Goal: Information Seeking & Learning: Learn about a topic

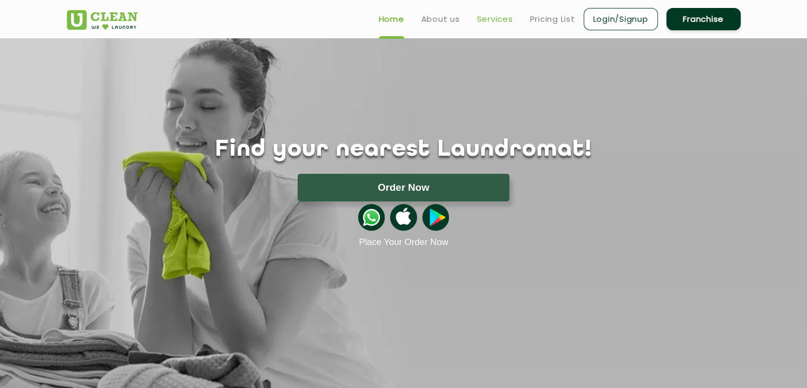
click at [495, 22] on link "Services" at bounding box center [495, 19] width 36 height 13
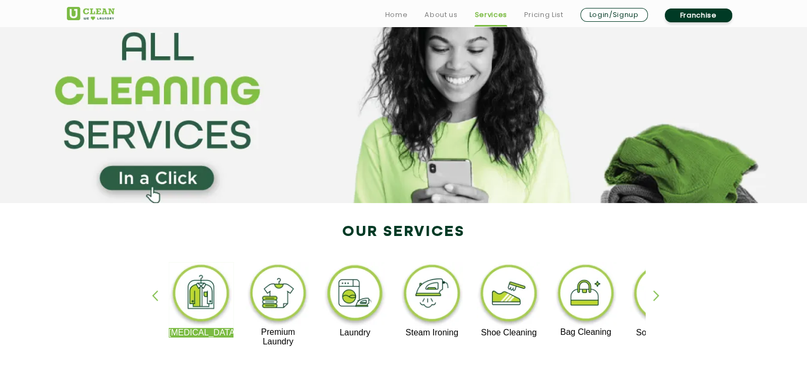
scroll to position [106, 0]
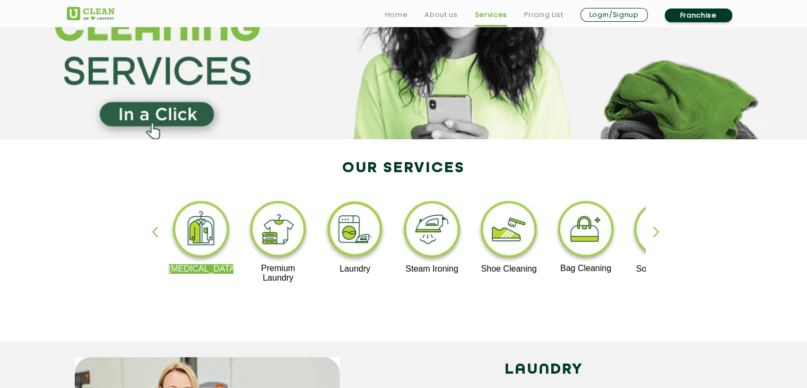
click at [659, 229] on div "button" at bounding box center [661, 240] width 16 height 29
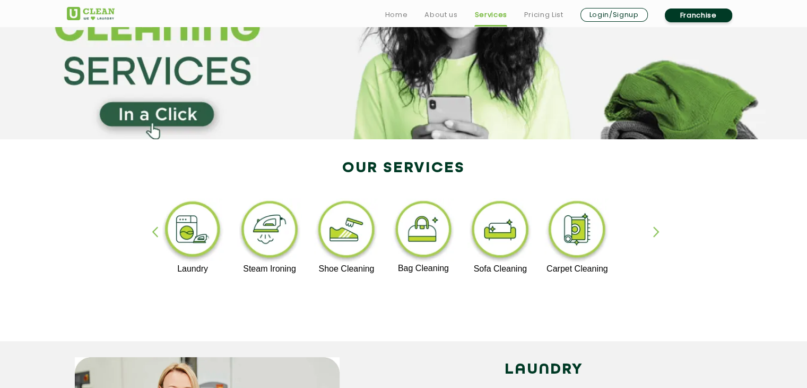
click at [657, 230] on div "button" at bounding box center [661, 240] width 16 height 29
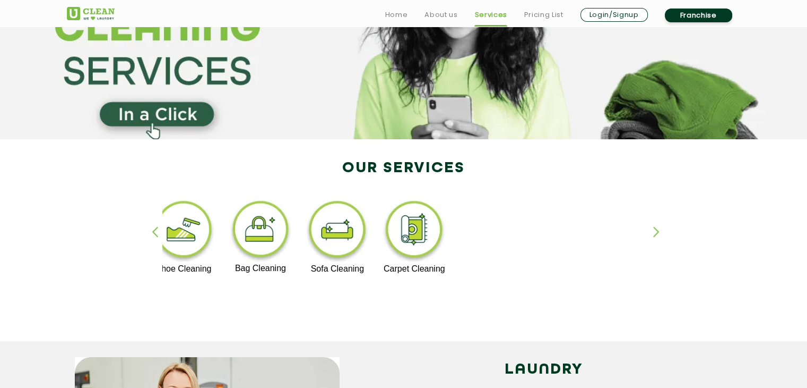
click at [156, 233] on div "button" at bounding box center [160, 240] width 16 height 29
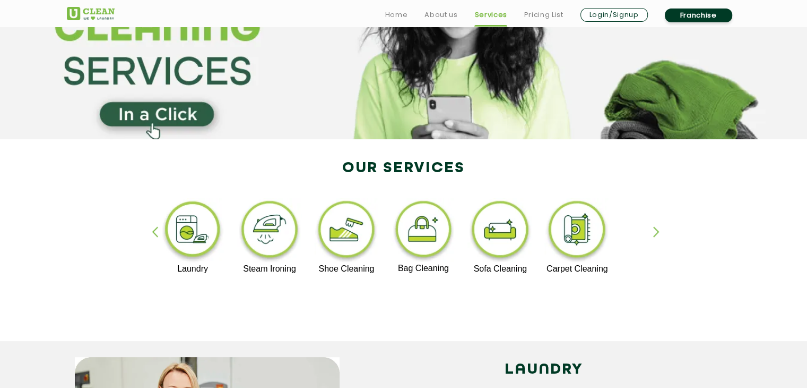
click at [156, 233] on div "button" at bounding box center [160, 240] width 16 height 29
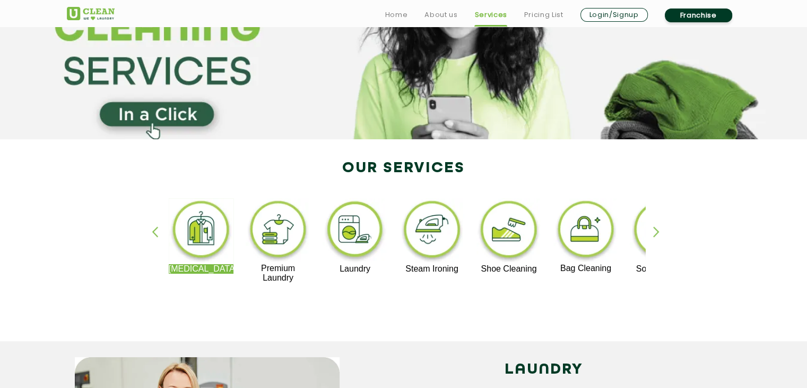
click at [209, 253] on img at bounding box center [201, 231] width 65 height 66
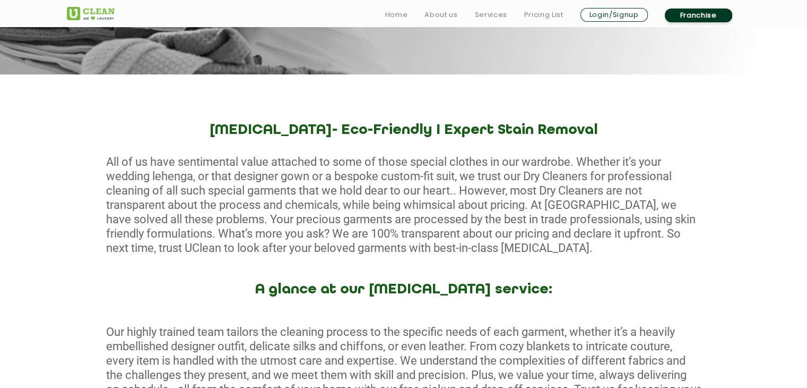
scroll to position [372, 0]
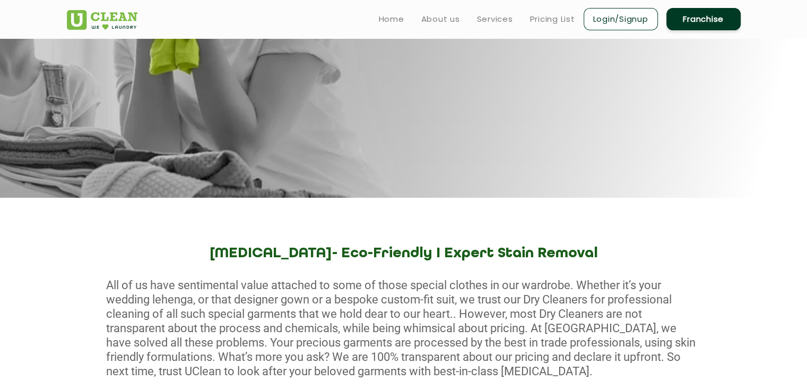
scroll to position [106, 0]
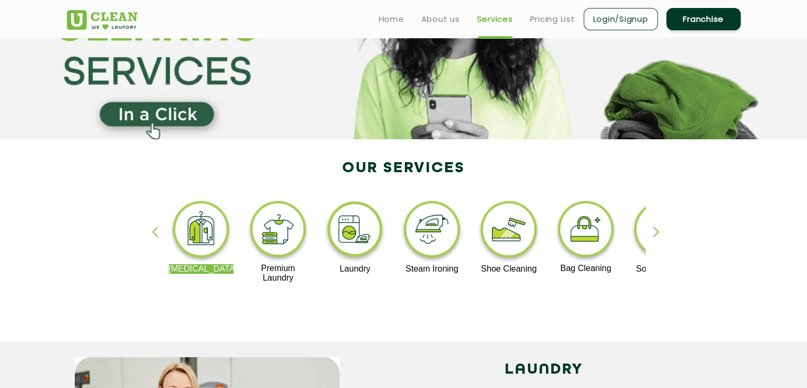
click at [287, 230] on img at bounding box center [278, 230] width 65 height 65
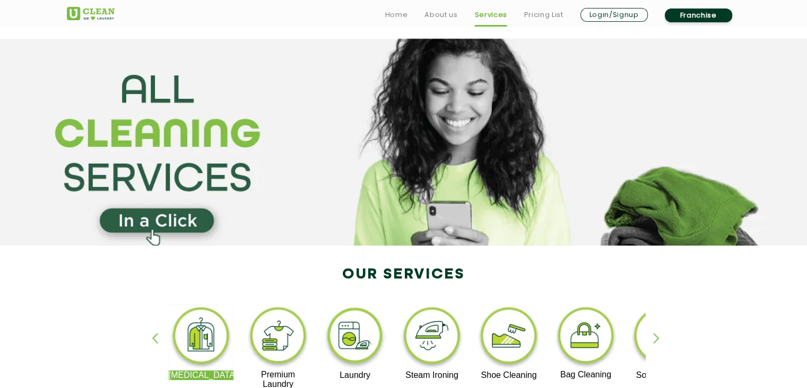
scroll to position [106, 0]
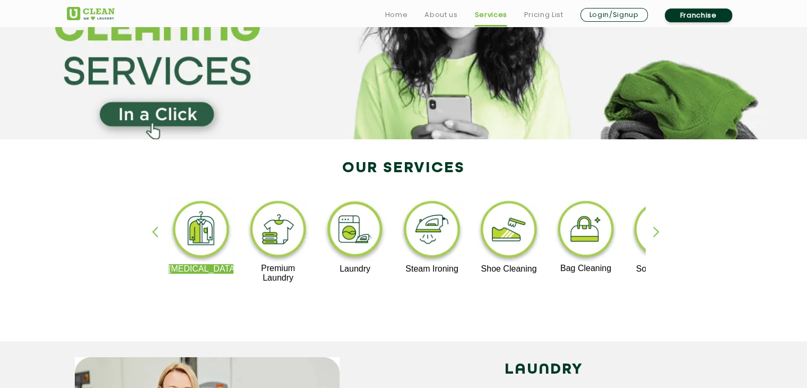
click at [76, 192] on div "[MEDICAL_DATA] Premium Laundry Laundry Steam Ironing Shoe Cleaning Bag Cleaning…" at bounding box center [404, 245] width 690 height 191
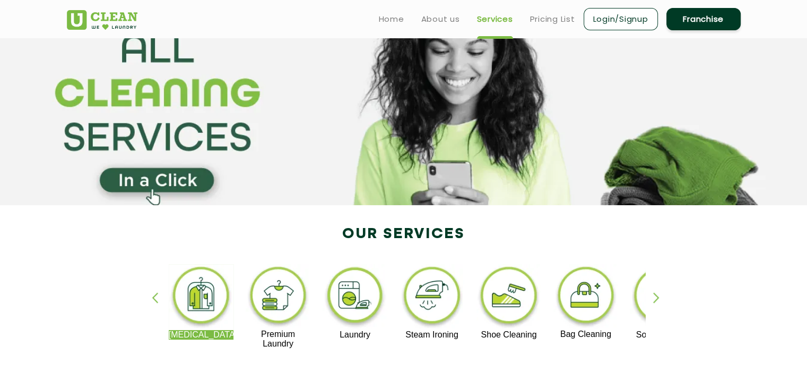
scroll to position [0, 0]
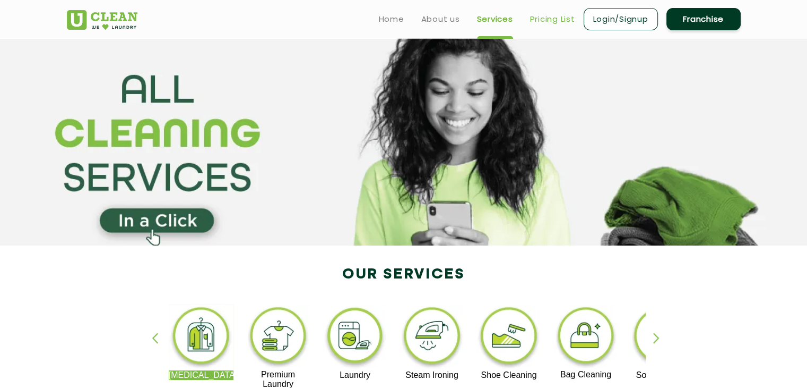
click at [553, 21] on link "Pricing List" at bounding box center [552, 19] width 45 height 13
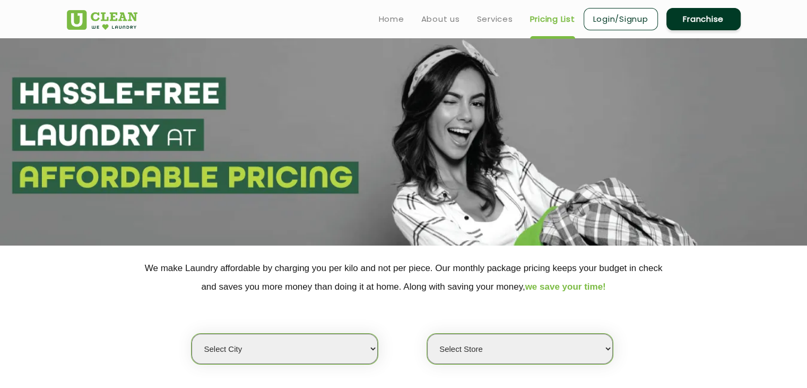
select select "0"
click at [117, 18] on img at bounding box center [102, 20] width 71 height 20
